Goal: Transaction & Acquisition: Download file/media

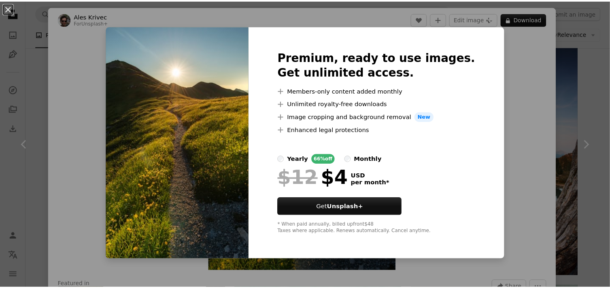
scroll to position [7367, 0]
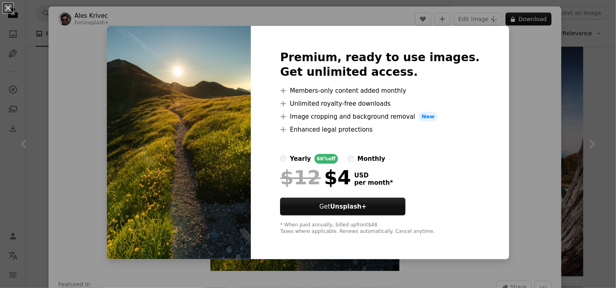
click at [509, 66] on div "An X shape Premium, ready to use images. Get unlimited access. A plus sign Memb…" at bounding box center [308, 144] width 616 height 288
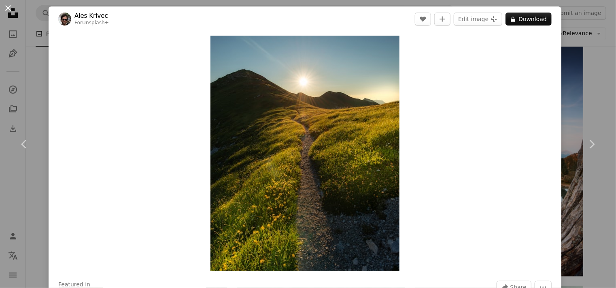
click at [13, 10] on button "An X shape" at bounding box center [8, 8] width 10 height 10
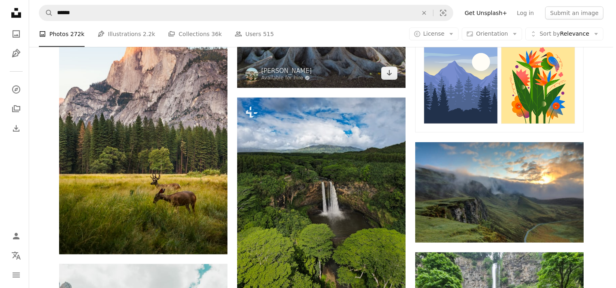
scroll to position [526, 0]
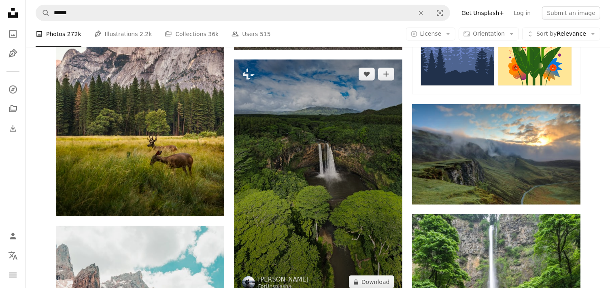
click at [320, 149] on img at bounding box center [318, 178] width 168 height 237
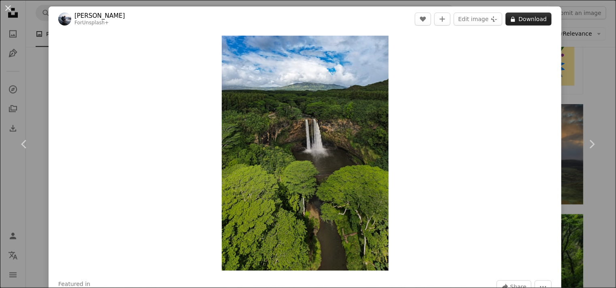
click at [516, 21] on button "A lock Download" at bounding box center [529, 19] width 46 height 13
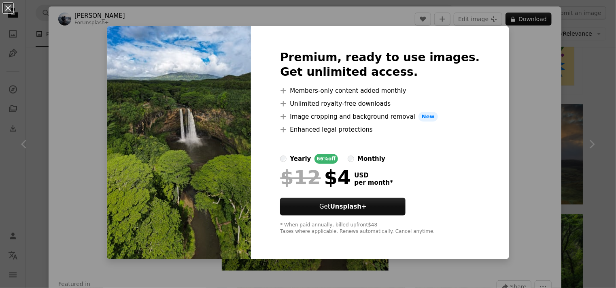
click at [518, 69] on div "An X shape Premium, ready to use images. Get unlimited access. A plus sign Memb…" at bounding box center [308, 144] width 616 height 288
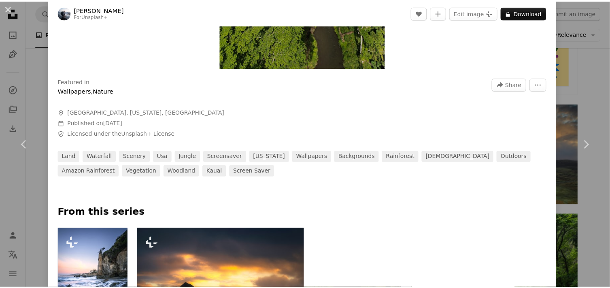
scroll to position [364, 0]
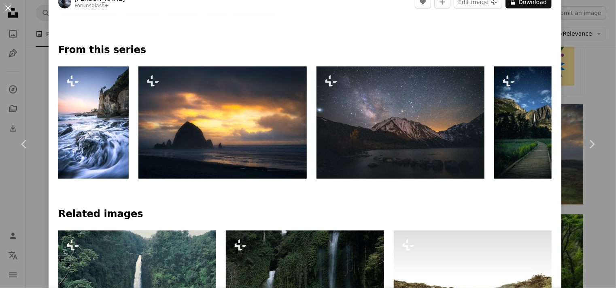
click at [9, 10] on button "An X shape" at bounding box center [8, 8] width 10 height 10
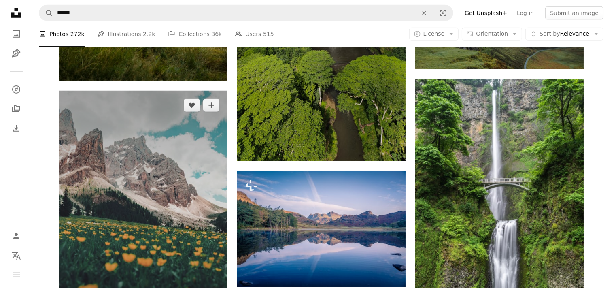
scroll to position [648, 0]
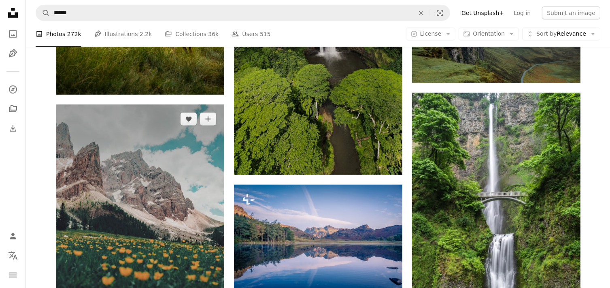
click at [176, 153] on img at bounding box center [140, 230] width 168 height 253
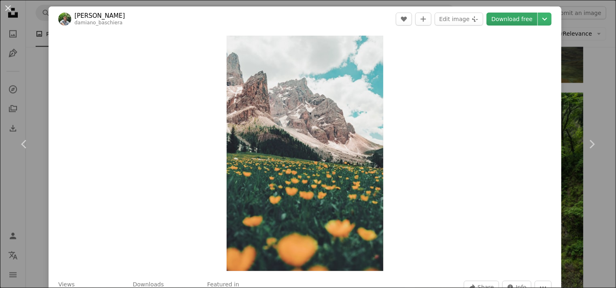
click at [504, 21] on link "Download free" at bounding box center [512, 19] width 51 height 13
